Goal: Use online tool/utility: Utilize a website feature to perform a specific function

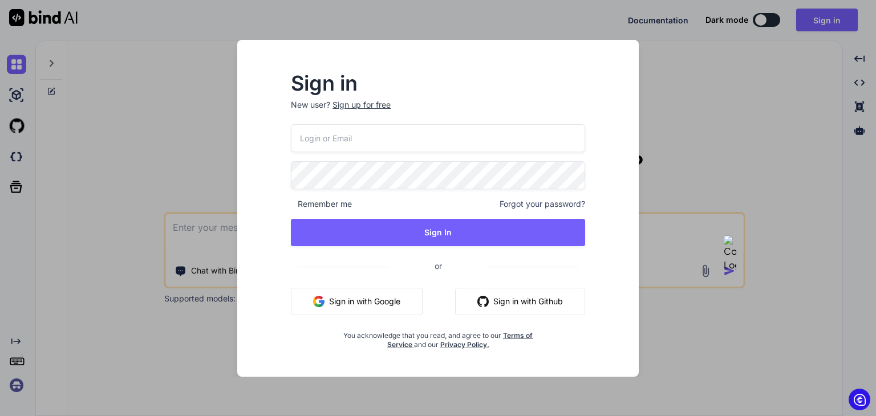
click at [352, 302] on button "Sign in with Google" at bounding box center [357, 301] width 132 height 27
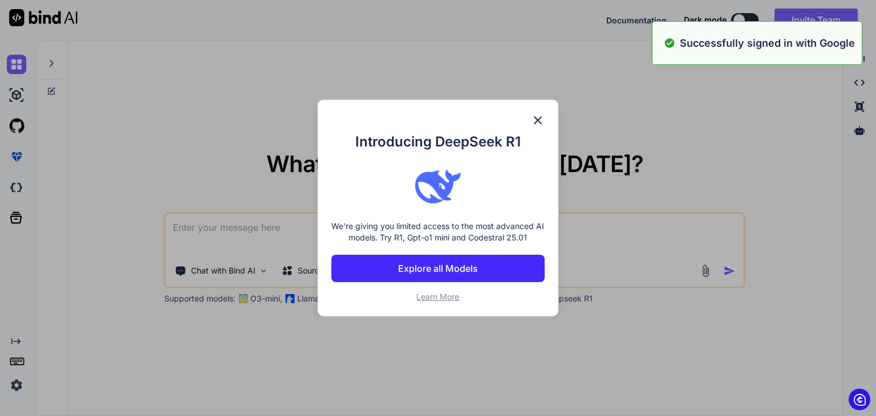
click at [507, 243] on p "We're giving you limited access to the most advanced AI models. Try R1, Gpt-o1 …" at bounding box center [437, 232] width 213 height 23
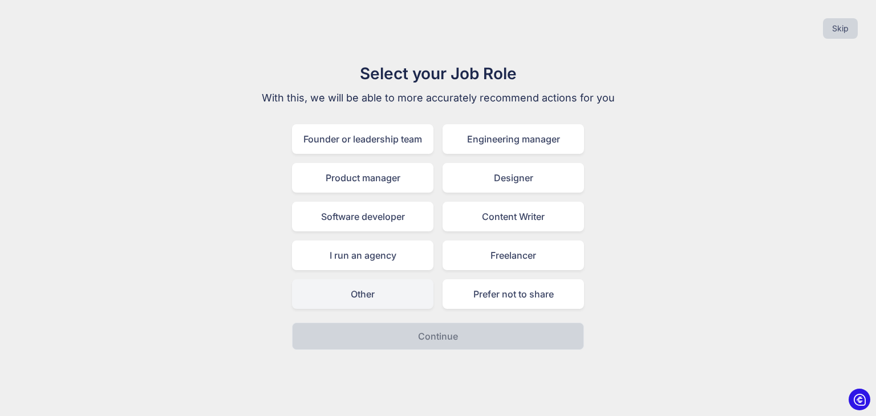
click at [401, 295] on div "Other" at bounding box center [362, 294] width 141 height 30
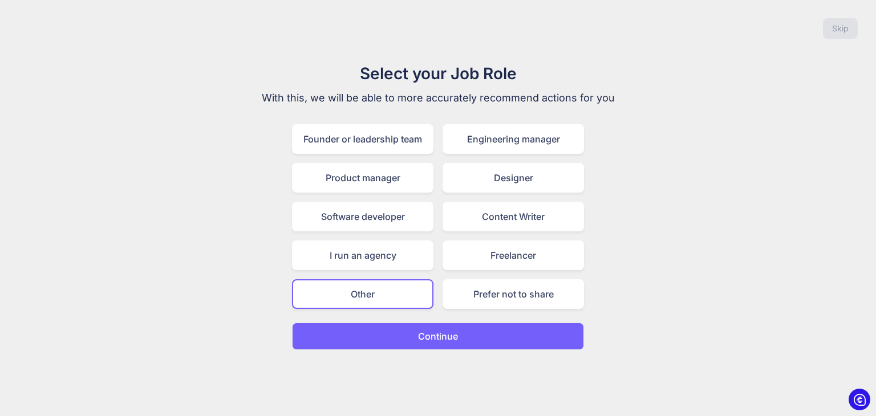
click at [433, 347] on button "Continue" at bounding box center [438, 336] width 292 height 27
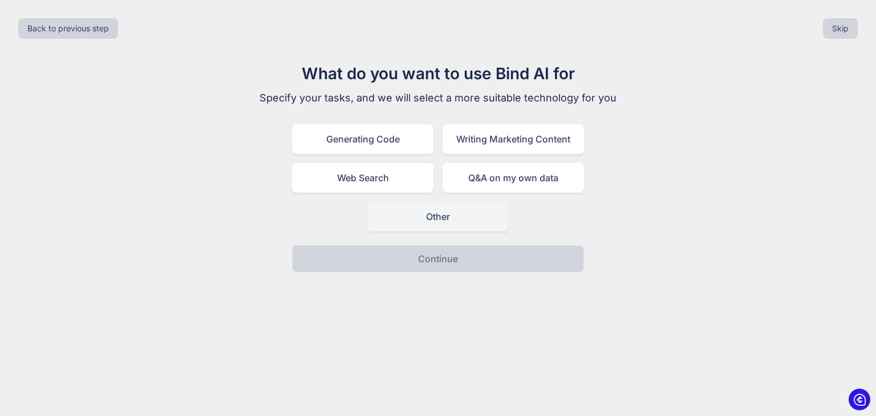
click at [447, 229] on div "Other" at bounding box center [437, 217] width 141 height 30
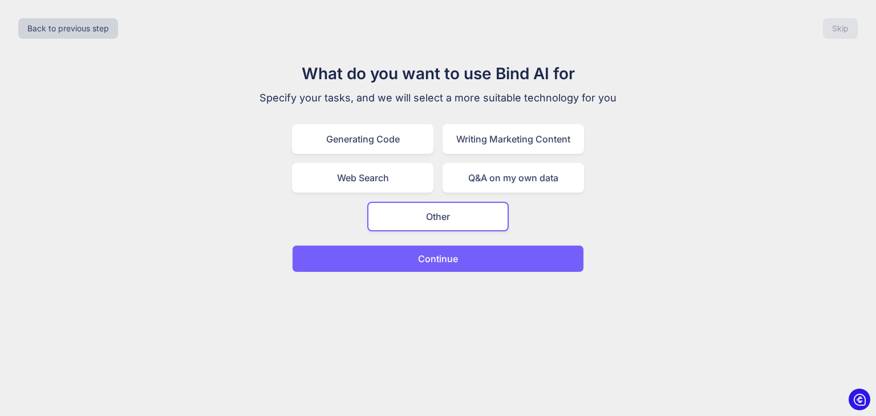
click at [447, 265] on button "Continue" at bounding box center [438, 258] width 292 height 27
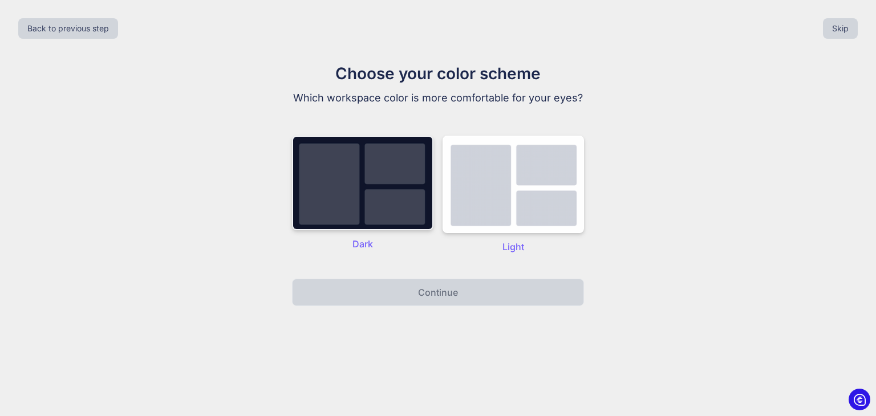
click at [404, 206] on img at bounding box center [362, 183] width 141 height 95
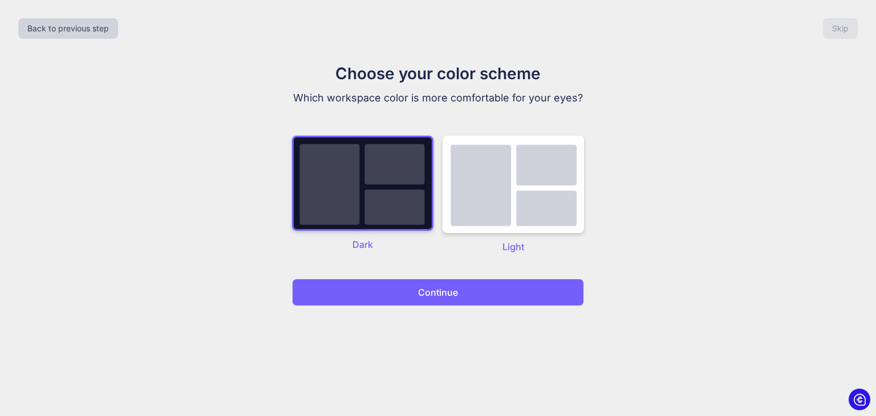
click at [432, 299] on button "Continue" at bounding box center [438, 292] width 292 height 27
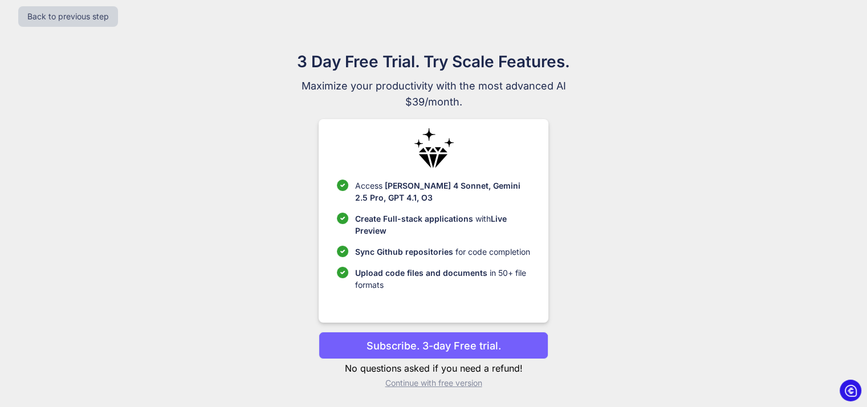
scroll to position [16, 0]
click at [468, 383] on p "Continue with free version" at bounding box center [434, 383] width 230 height 11
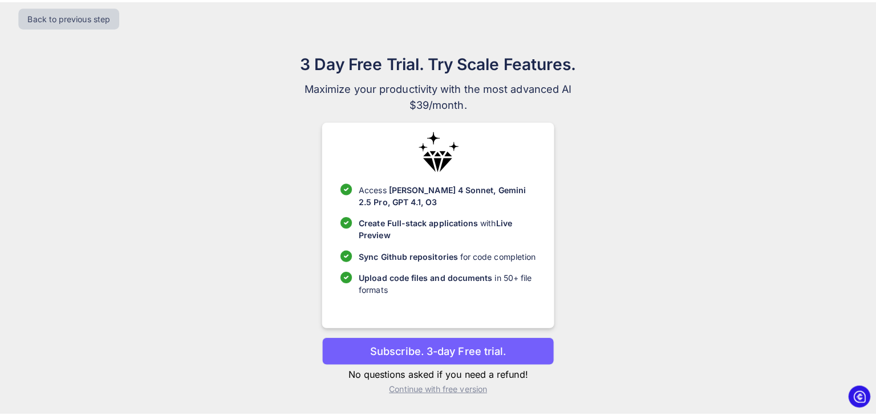
scroll to position [0, 0]
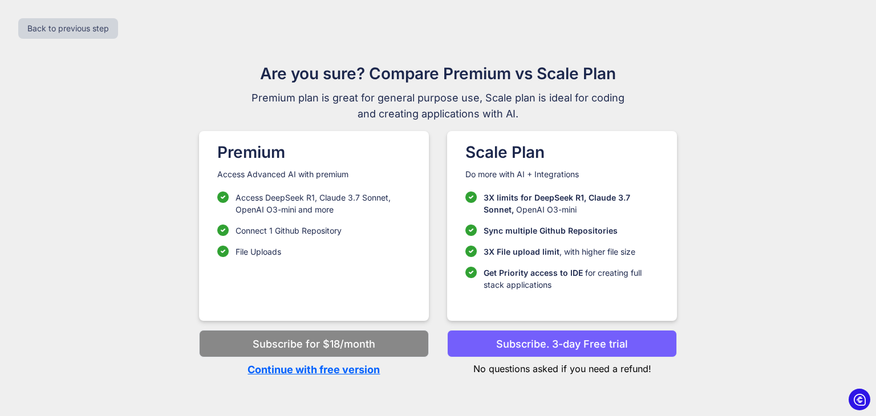
click at [366, 373] on p "Continue with free version" at bounding box center [314, 369] width 230 height 15
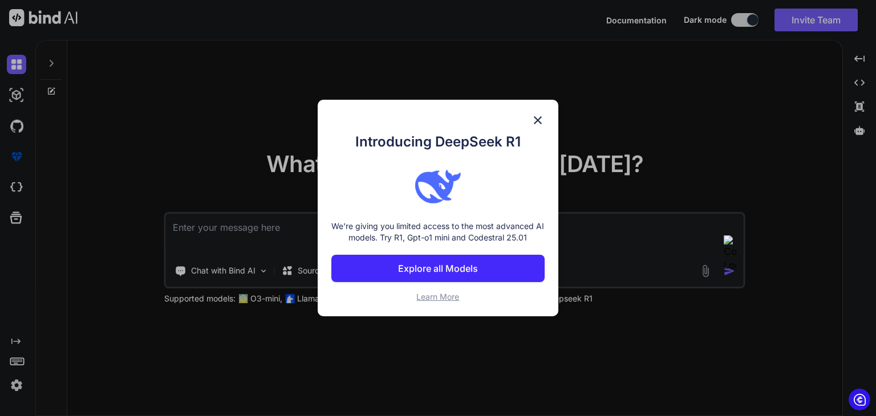
click at [543, 115] on img at bounding box center [538, 120] width 14 height 14
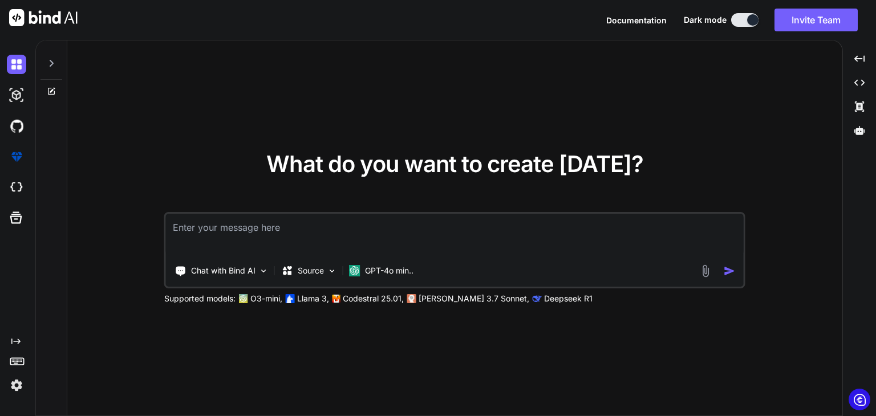
click at [379, 237] on textarea at bounding box center [455, 235] width 578 height 42
type textarea "x"
type textarea "c"
type textarea "x"
type textarea "cr"
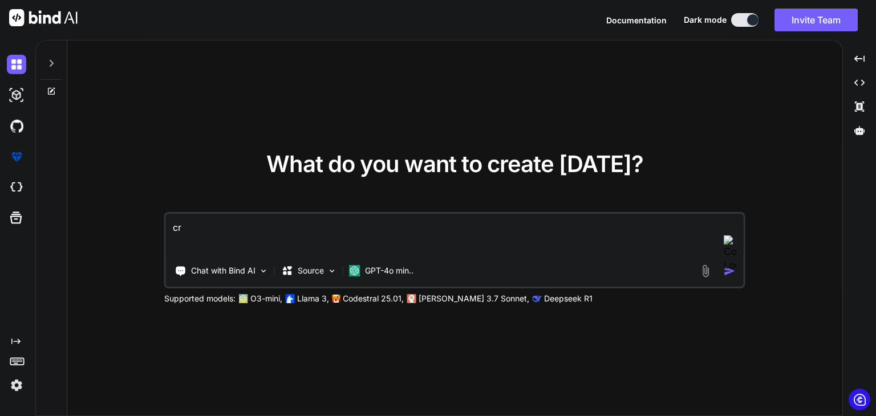
type textarea "x"
type textarea "cre"
type textarea "x"
type textarea "crea"
type textarea "x"
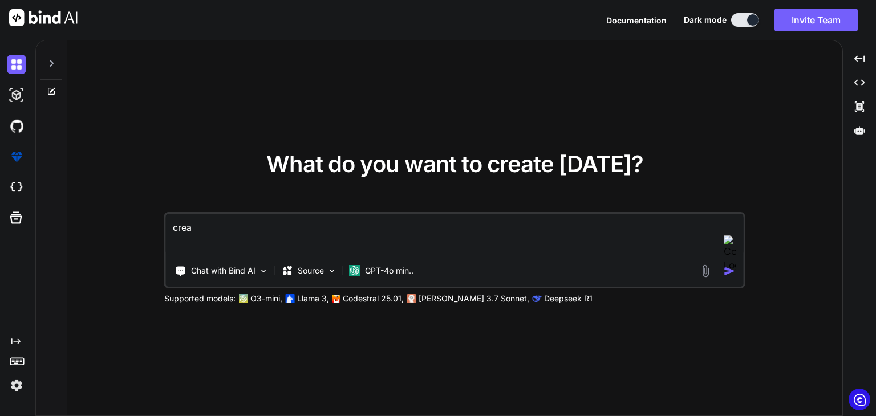
type textarea "creat"
type textarea "x"
type textarea "create"
type textarea "x"
type textarea "create"
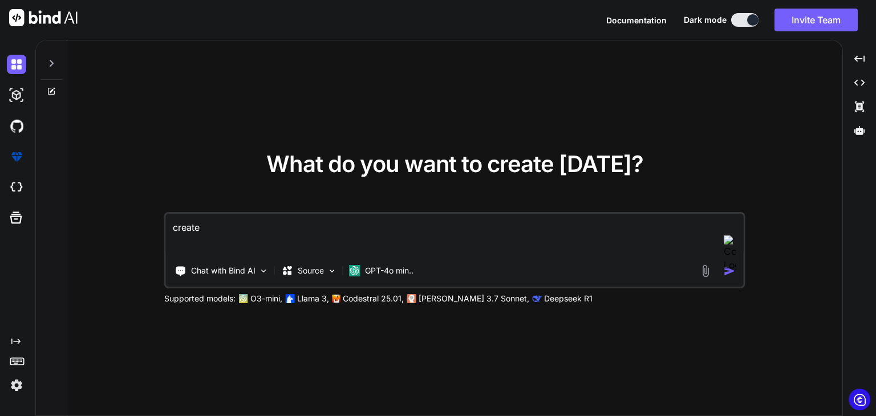
click at [705, 266] on img at bounding box center [705, 271] width 13 height 13
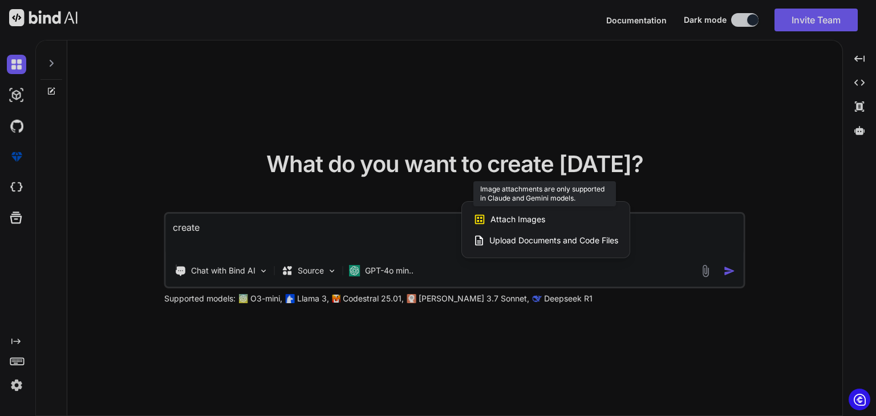
click at [497, 214] on span "Attach Images" at bounding box center [517, 219] width 55 height 11
click at [490, 219] on span "Attach Images" at bounding box center [517, 219] width 55 height 11
click at [478, 210] on div "Attach Images Image attachments are only supported in Claude and Gemini models." at bounding box center [545, 220] width 145 height 22
click at [376, 263] on div at bounding box center [438, 208] width 876 height 416
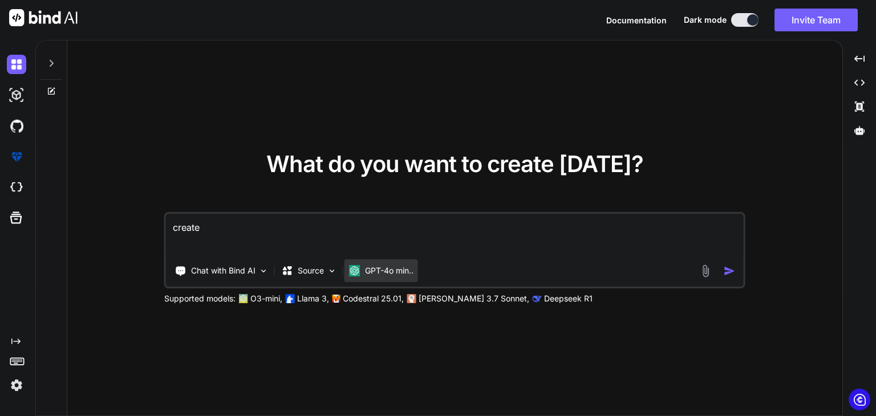
click at [380, 274] on p "GPT-4o min.." at bounding box center [389, 270] width 48 height 11
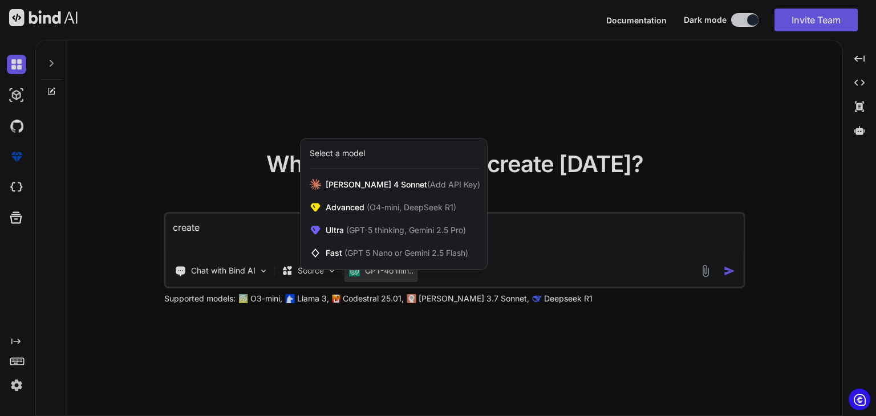
click at [326, 271] on div at bounding box center [438, 208] width 876 height 416
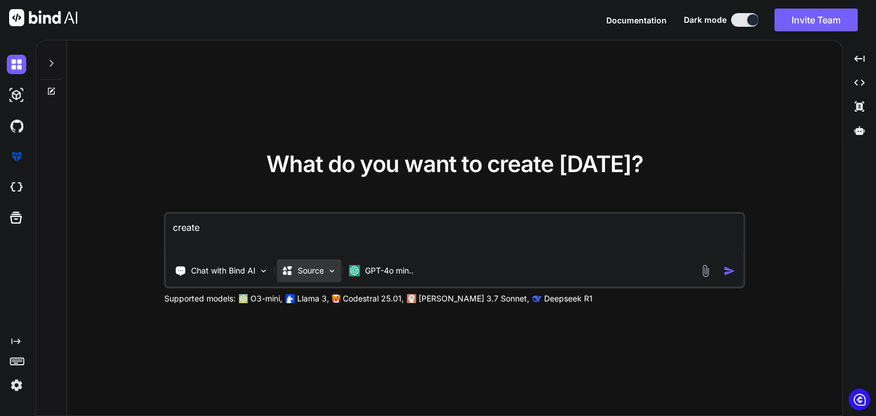
click at [315, 271] on p "Source" at bounding box center [311, 270] width 26 height 11
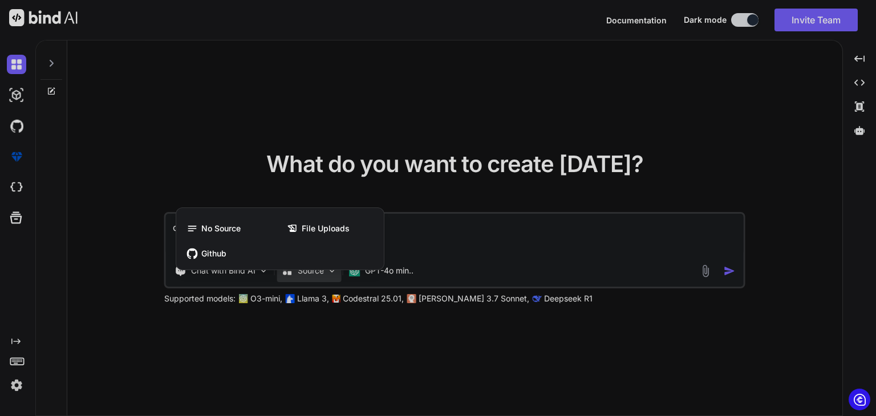
click at [315, 271] on div at bounding box center [438, 208] width 876 height 416
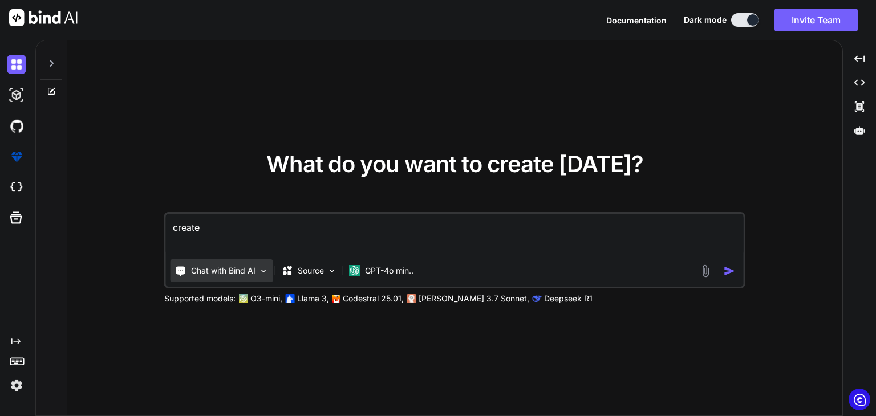
click at [259, 270] on img at bounding box center [264, 271] width 10 height 10
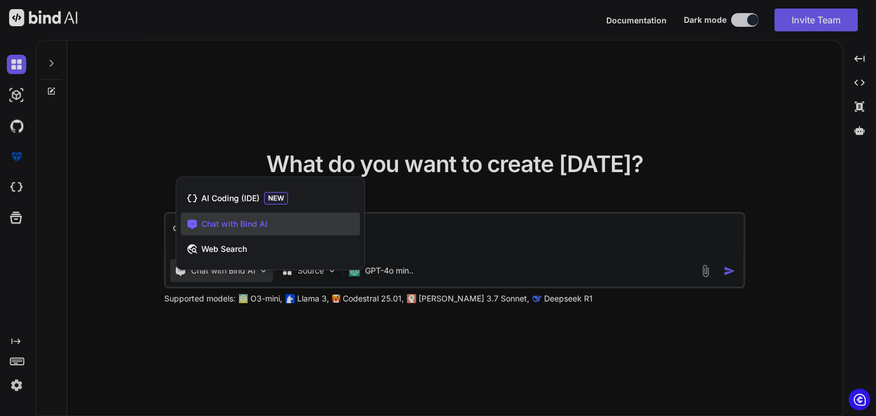
click at [258, 270] on div at bounding box center [438, 208] width 876 height 416
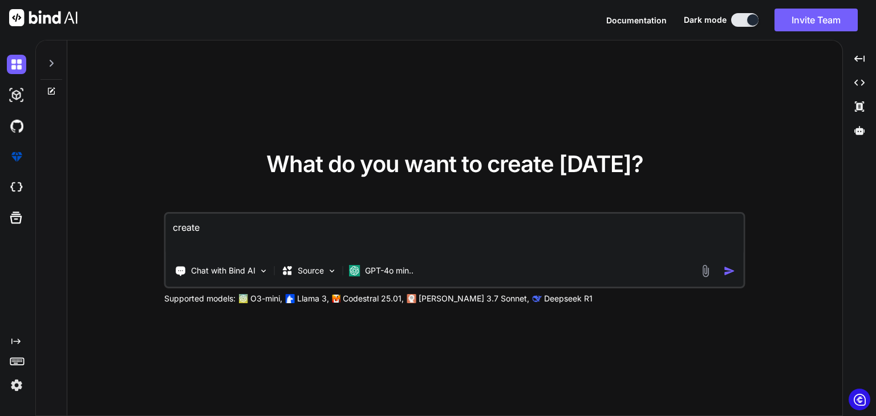
click at [432, 299] on p "[PERSON_NAME] 3.7 Sonnet," at bounding box center [474, 298] width 111 height 11
click at [322, 299] on p "Llama 3," at bounding box center [313, 298] width 32 height 11
click at [709, 270] on img at bounding box center [705, 271] width 13 height 13
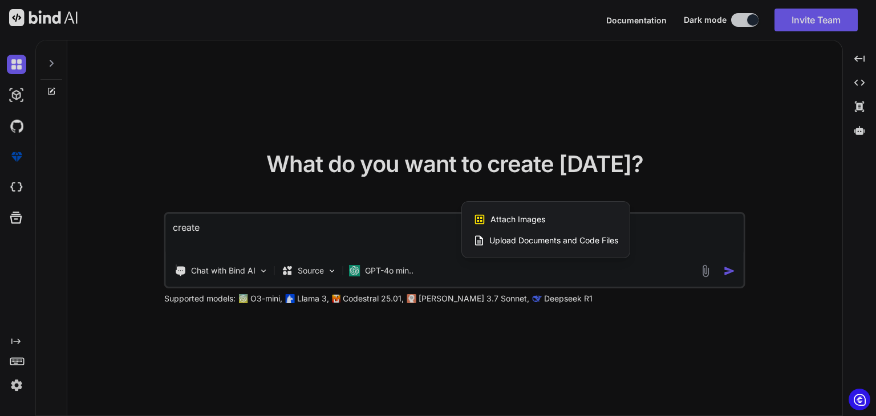
click at [565, 240] on span "Upload Documents and Code Files" at bounding box center [553, 240] width 129 height 11
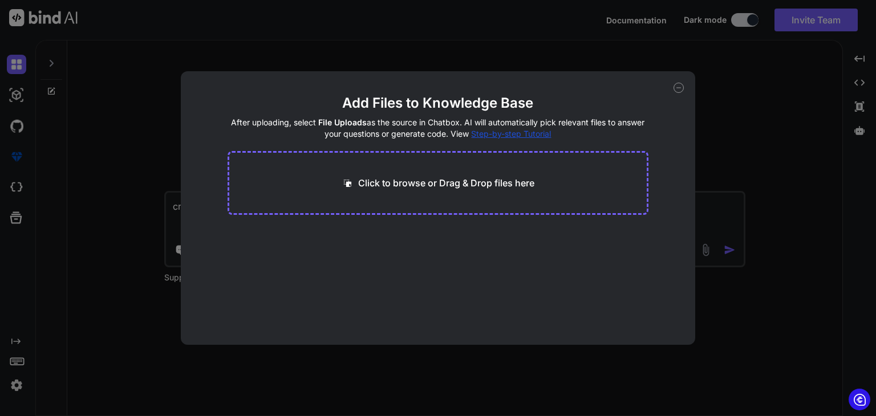
click at [464, 182] on p "Click to browse or Drag & Drop files here" at bounding box center [446, 183] width 176 height 14
click at [731, 167] on div "Add Files to Knowledge Base After uploading, select File Uploads as the source …" at bounding box center [438, 208] width 876 height 416
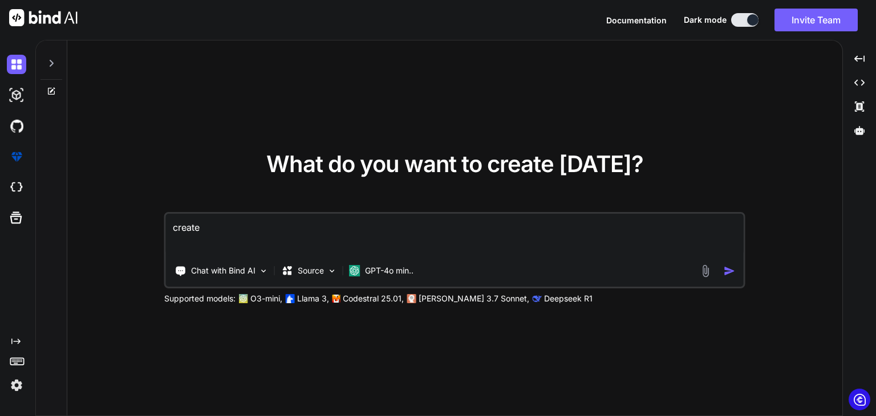
click at [707, 268] on img at bounding box center [705, 271] width 13 height 13
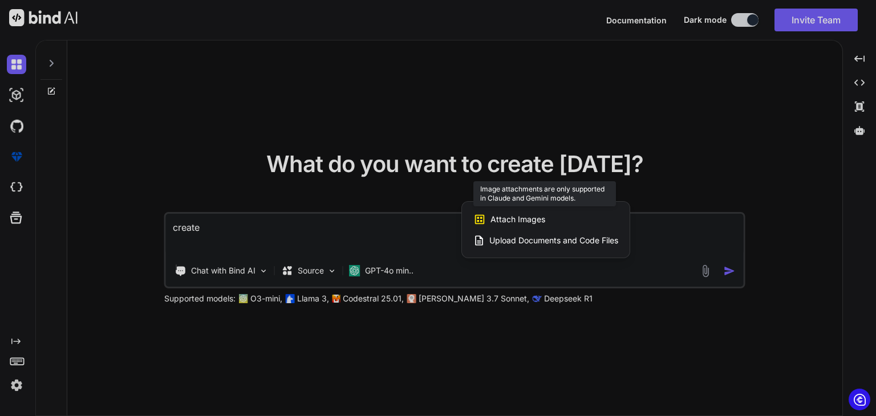
click at [533, 220] on span "Attach Images" at bounding box center [517, 219] width 55 height 11
click at [380, 266] on div at bounding box center [438, 208] width 876 height 416
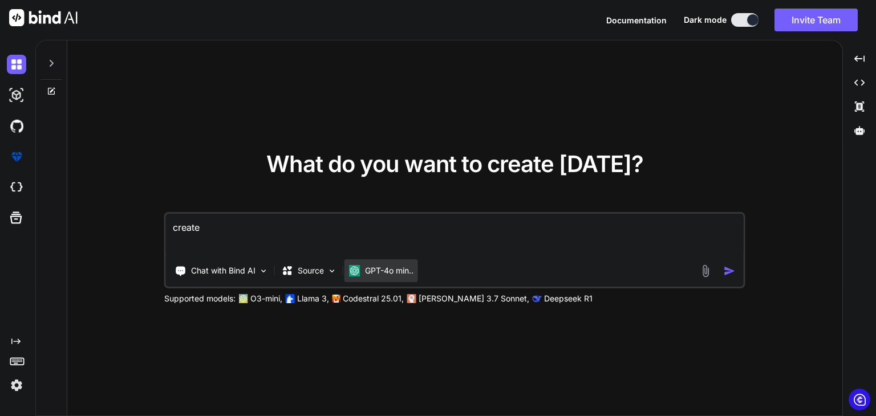
click at [363, 270] on div "GPT-4o min.." at bounding box center [381, 270] width 64 height 11
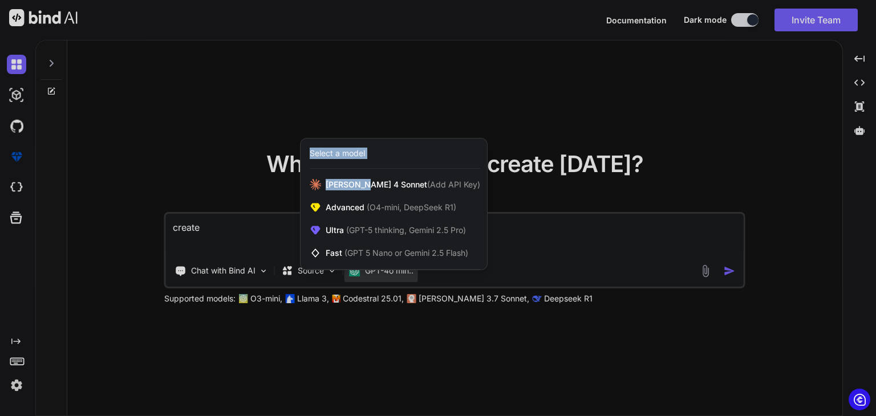
drag, startPoint x: 361, startPoint y: 185, endPoint x: 488, endPoint y: 366, distance: 220.6
click at [488, 366] on div "What do you want to create [DATE]? create Chat with Bind AI Source GPT-4o min..…" at bounding box center [454, 228] width 775 height 376
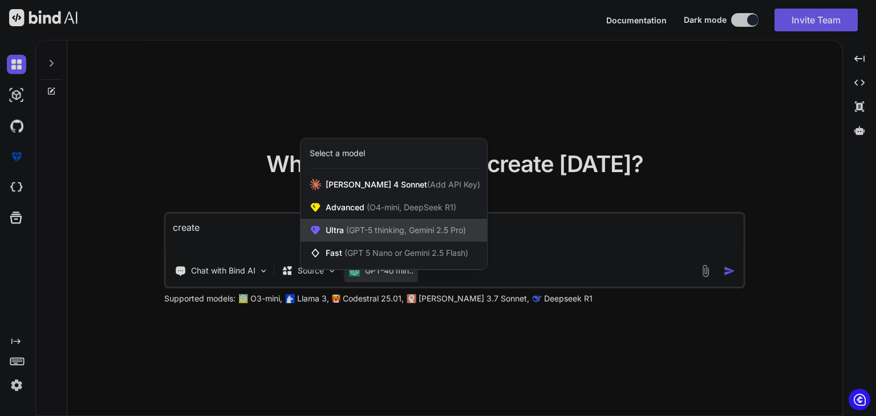
click at [404, 221] on div "Ultra (GPT-5 thinking, Gemini 2.5 Pro)" at bounding box center [394, 230] width 186 height 23
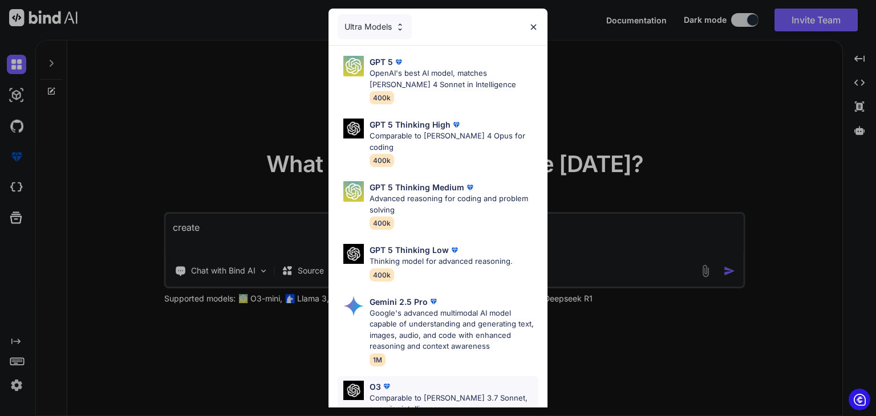
scroll to position [57, 0]
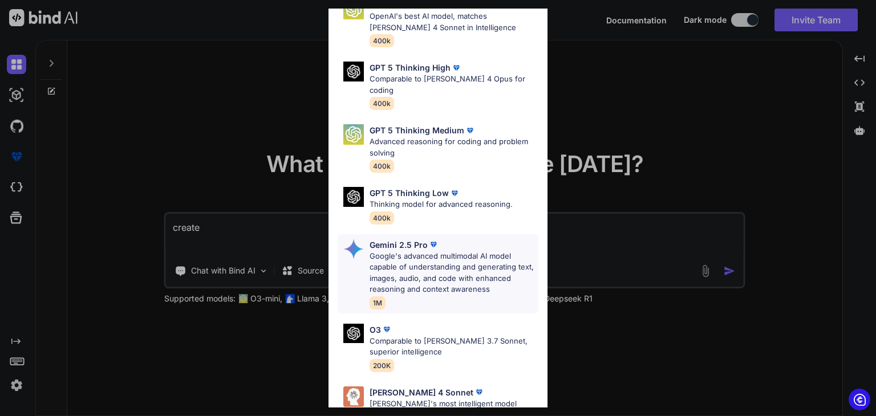
click at [462, 251] on p "Google's advanced multimodal AI model capable of understanding and generating t…" at bounding box center [454, 273] width 169 height 44
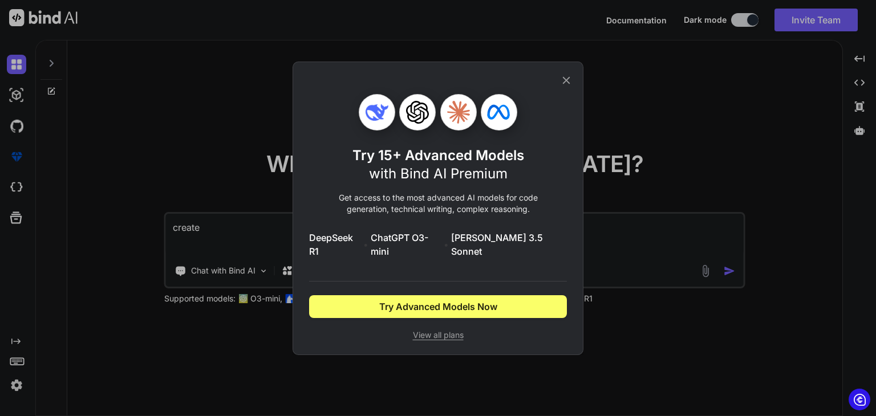
scroll to position [0, 0]
click at [560, 81] on icon at bounding box center [566, 80] width 13 height 13
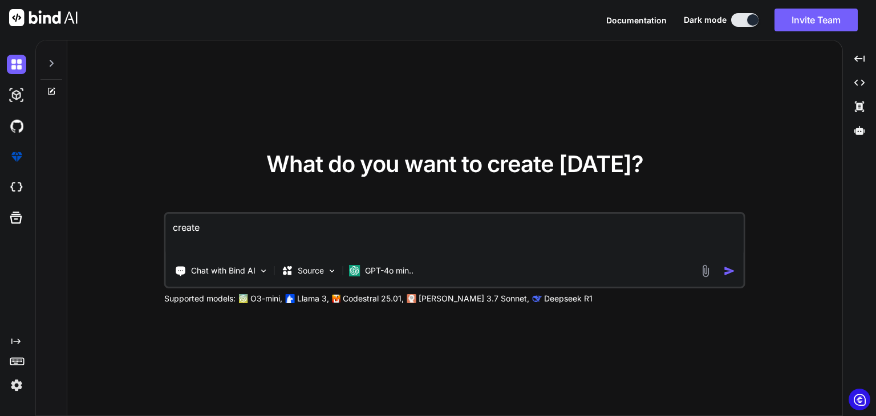
click at [710, 263] on div "Chat with Bind AI Source GPT-4o min.." at bounding box center [453, 270] width 574 height 23
click at [704, 267] on img at bounding box center [705, 271] width 13 height 13
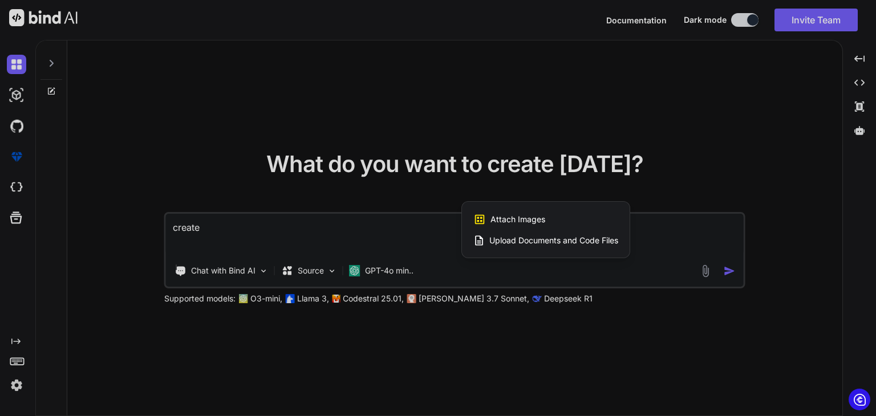
click at [549, 244] on span "Upload Documents and Code Files" at bounding box center [553, 240] width 129 height 11
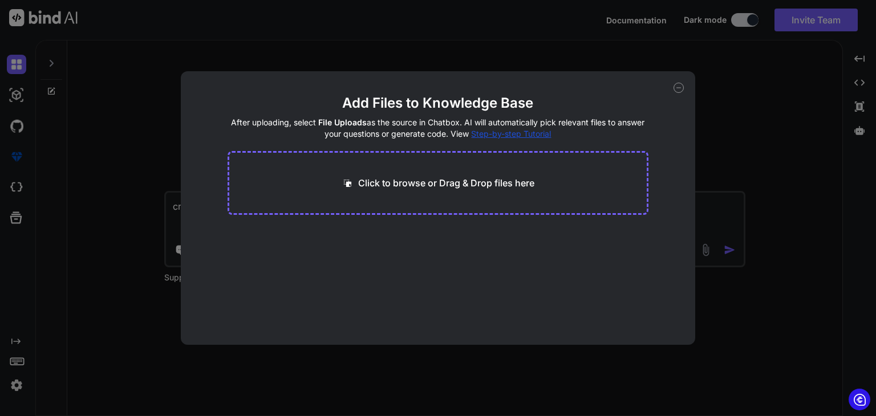
click at [461, 152] on div "Click to browse or Drag & Drop files here" at bounding box center [438, 183] width 421 height 64
click at [677, 87] on icon at bounding box center [678, 88] width 10 height 10
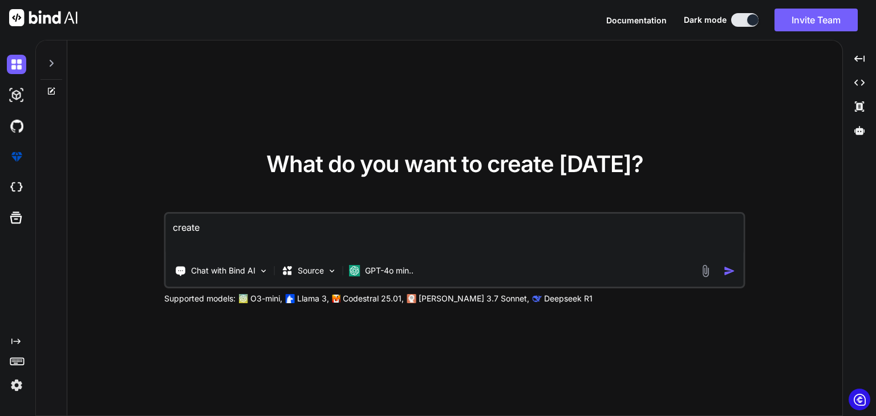
click at [338, 227] on textarea "create" at bounding box center [455, 235] width 578 height 42
paste textarea "an you understand Key Features to Implement: Dual user roles - Celebrities and …"
type textarea "x"
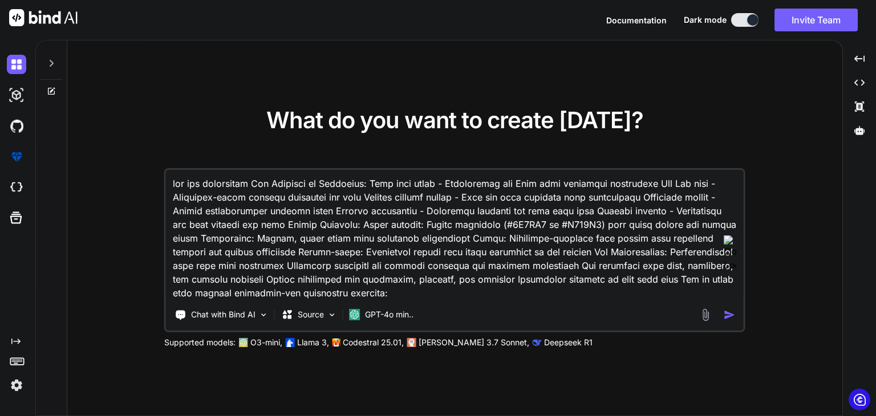
type textarea "can you understand Key Features to Implement: Dual user roles - Celebrities and…"
click at [725, 315] on img "button" at bounding box center [730, 315] width 12 height 12
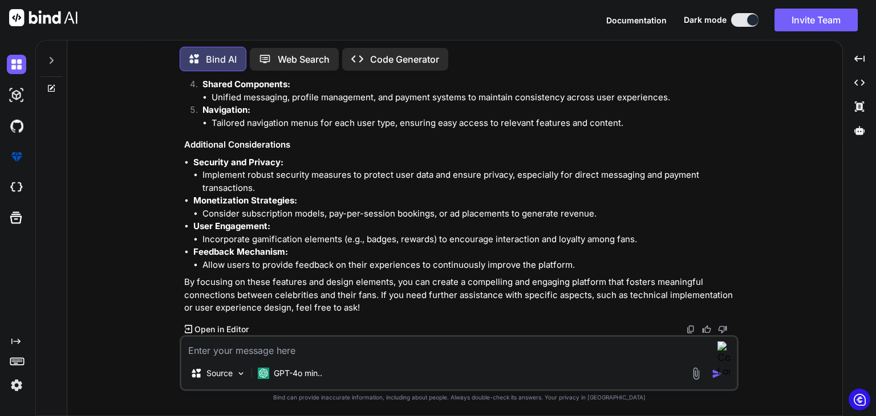
scroll to position [740, 0]
click at [417, 48] on div "Created with Pixso. Code Generator" at bounding box center [395, 59] width 106 height 23
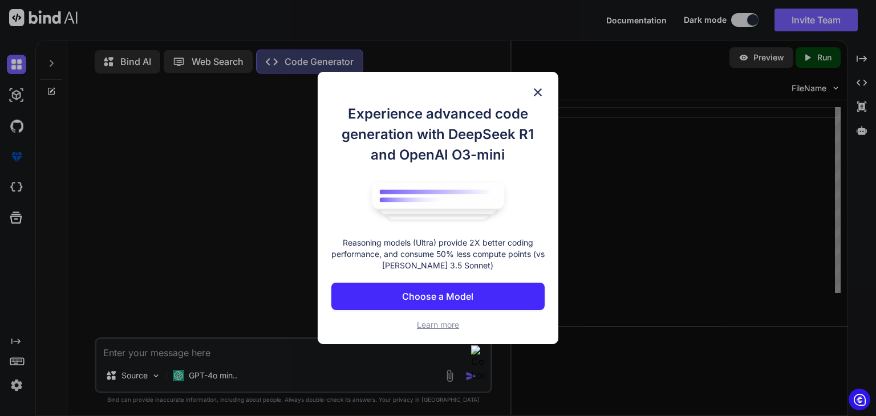
click at [543, 99] on div "Experience advanced code generation with DeepSeek R1 and OpenAI O3-mini Reasoni…" at bounding box center [438, 208] width 241 height 273
click at [541, 89] on img at bounding box center [538, 93] width 14 height 14
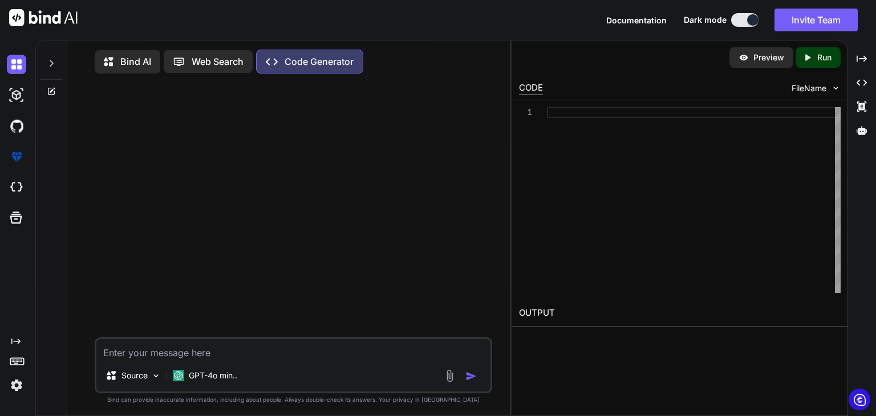
click at [246, 348] on textarea at bounding box center [293, 349] width 394 height 21
paste textarea "can you understand Key Features to Implement: Dual user roles - Celebrities and…"
type textarea "x"
type textarea "can you understand Key Features to Implement: Dual user roles - Celebrities and…"
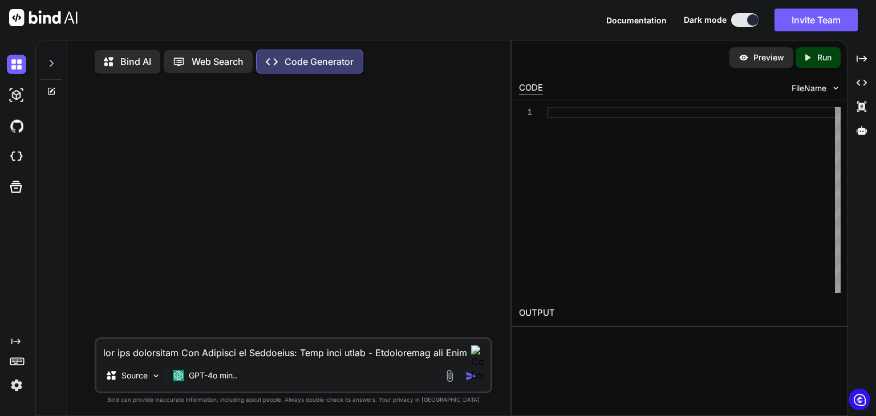
scroll to position [42, 0]
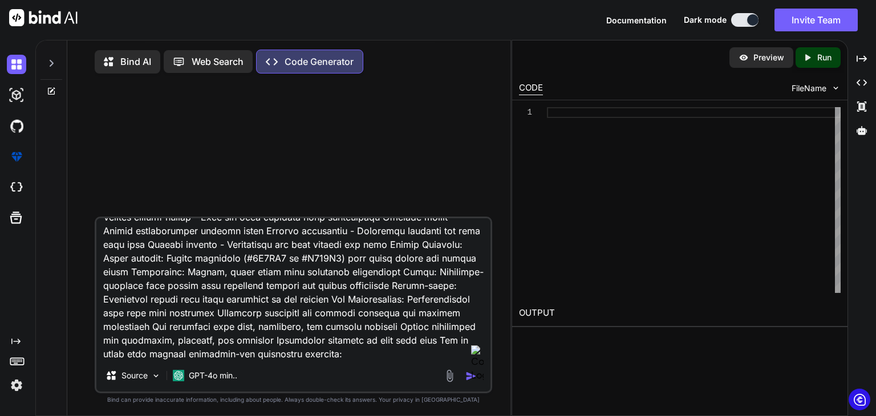
type textarea "x"
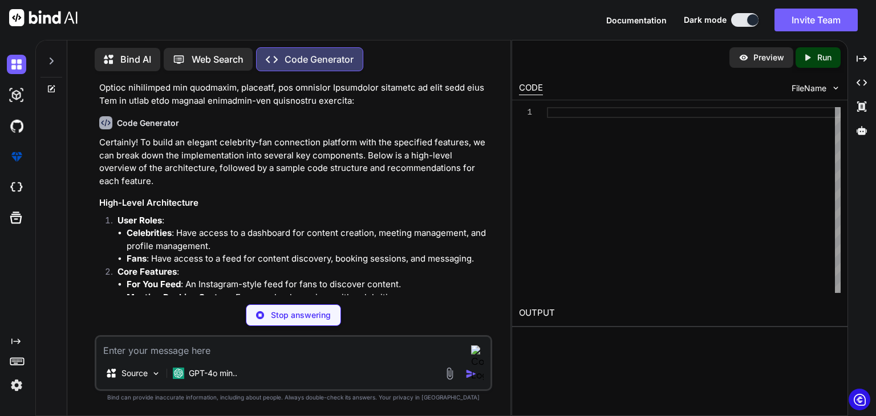
scroll to position [196, 0]
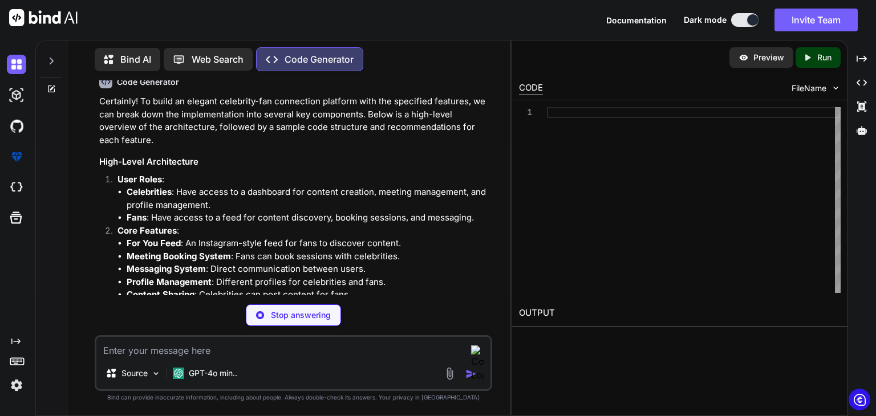
type textarea "x"
type textarea "│ ├── Messaging/ │ │ └── Messaging.js │ ├── Booking/ │ │ └── Booking.js │ └── P…"
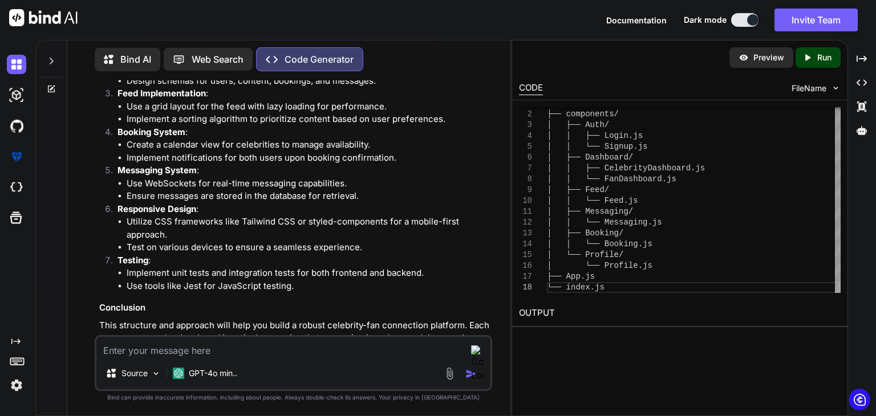
scroll to position [1280, 0]
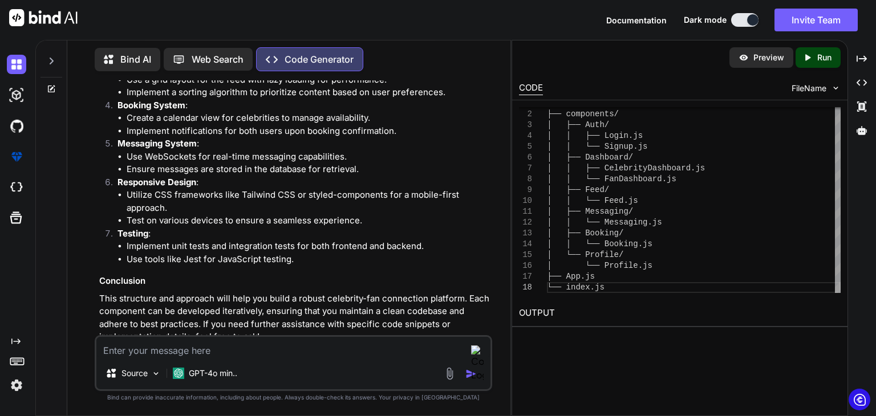
click at [811, 55] on icon "Created with Pixso." at bounding box center [807, 57] width 10 height 10
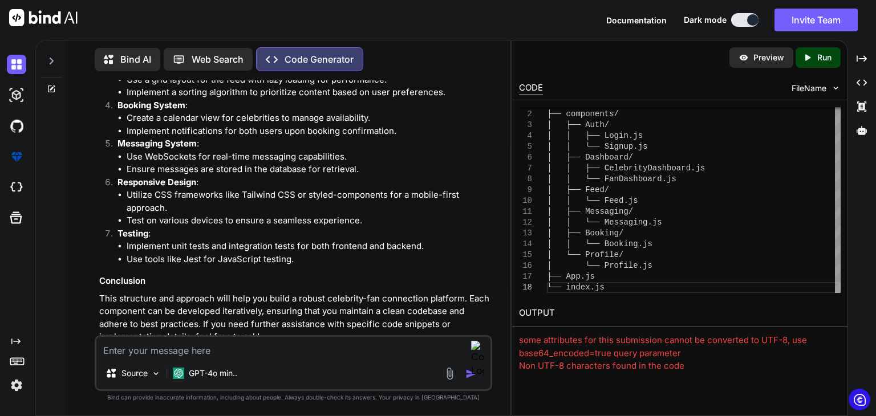
click at [217, 350] on textarea at bounding box center [293, 347] width 394 height 21
type textarea "x"
type textarea "c"
type textarea "x"
type textarea "co"
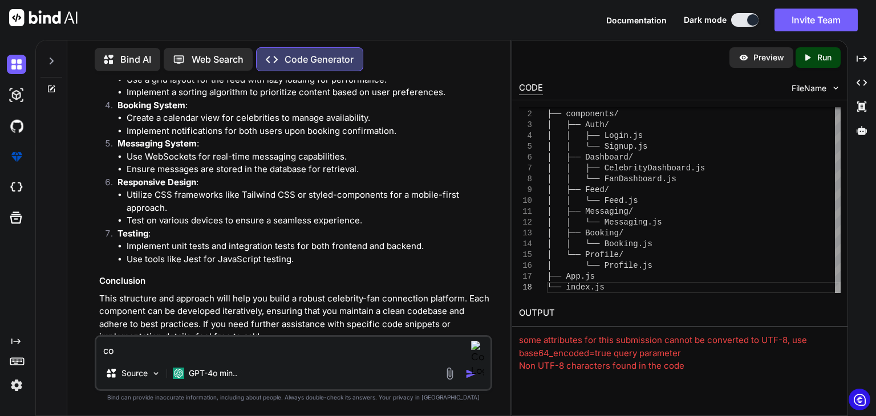
type textarea "x"
type textarea "cod"
type textarea "x"
type textarea "code"
type textarea "x"
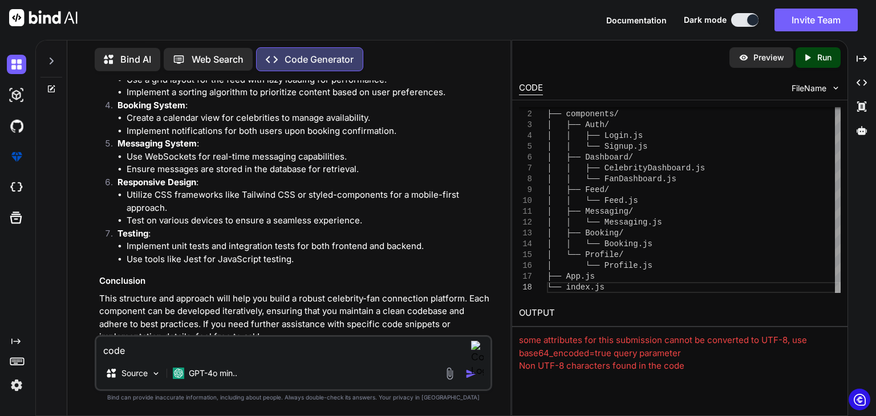
type textarea "code"
type textarea "x"
type textarea "code i"
type textarea "x"
type textarea "code it"
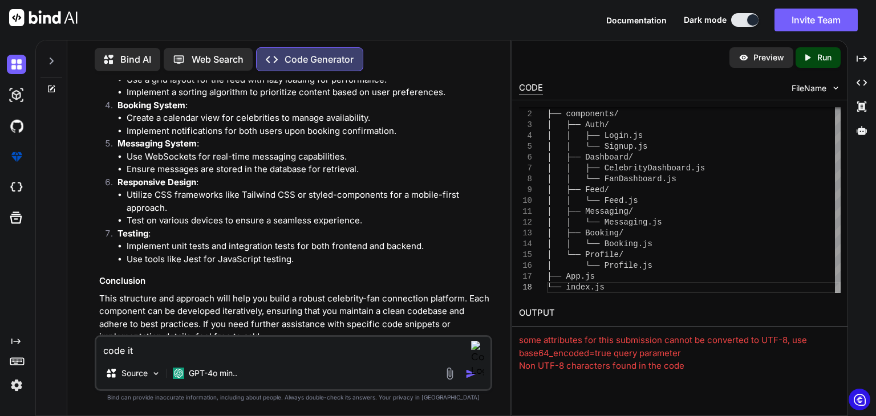
type textarea "x"
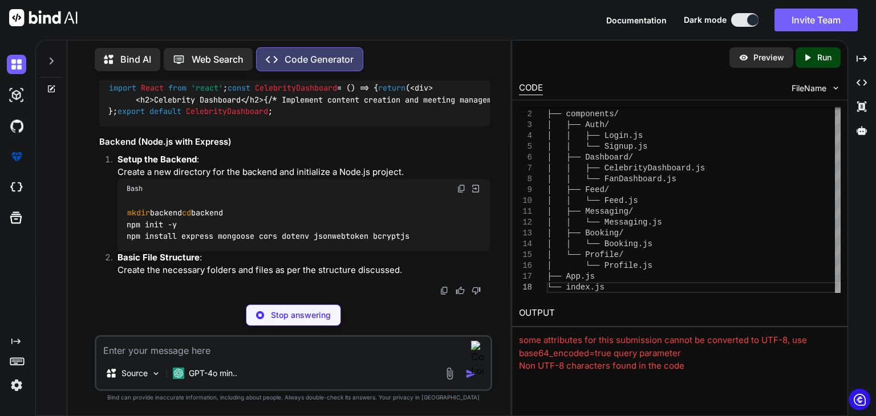
scroll to position [2984, 0]
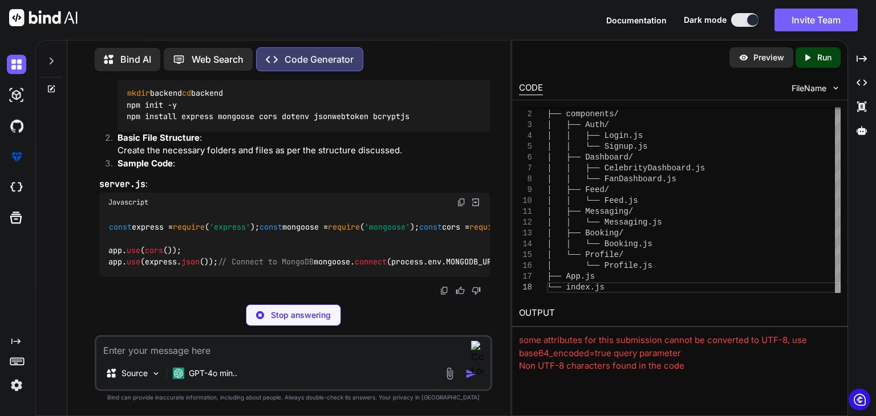
type textarea "x"
